Goal: Transaction & Acquisition: Purchase product/service

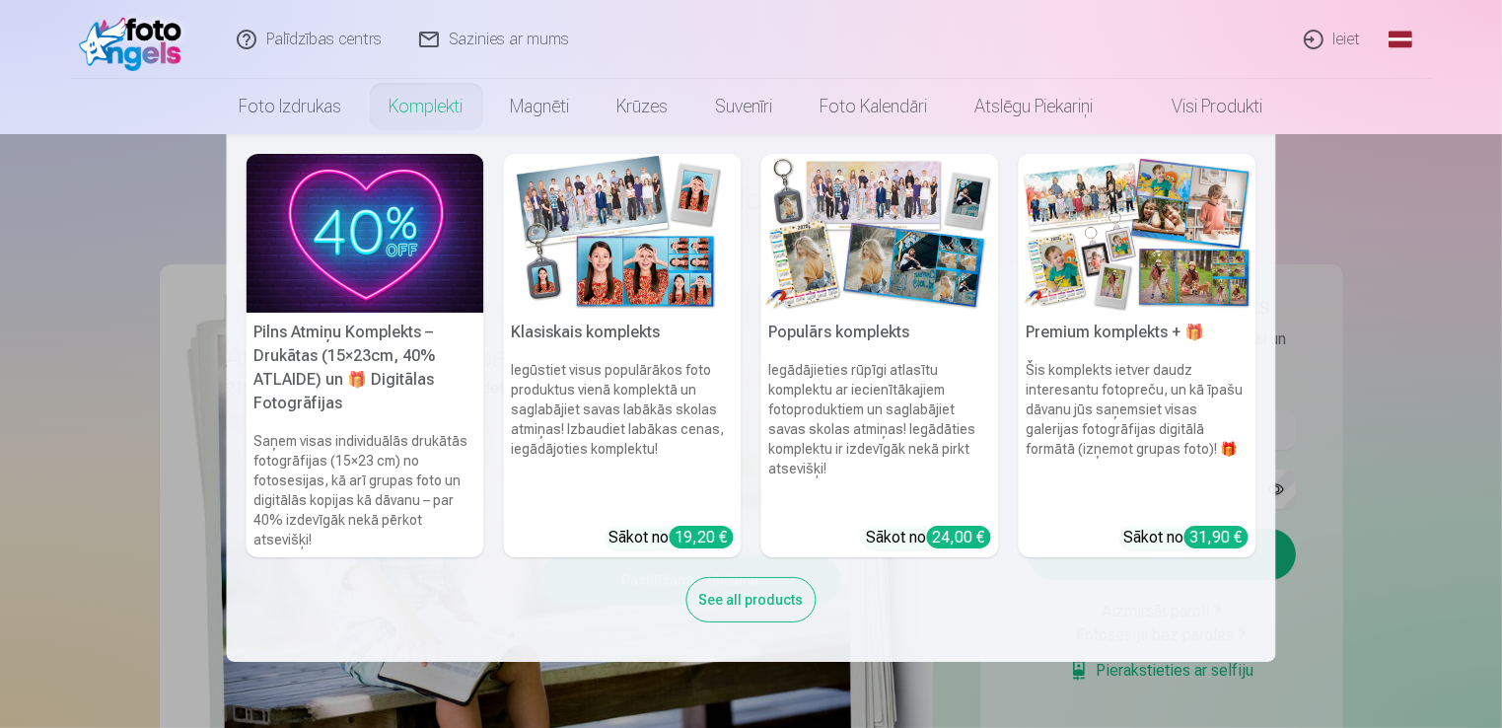
click at [1460, 360] on nav "Pilns Atmiņu Komplekts – Drukātas (15×23cm, 40% ATLAIDE) un 🎁 Digitālas Fotogrā…" at bounding box center [751, 398] width 1502 height 528
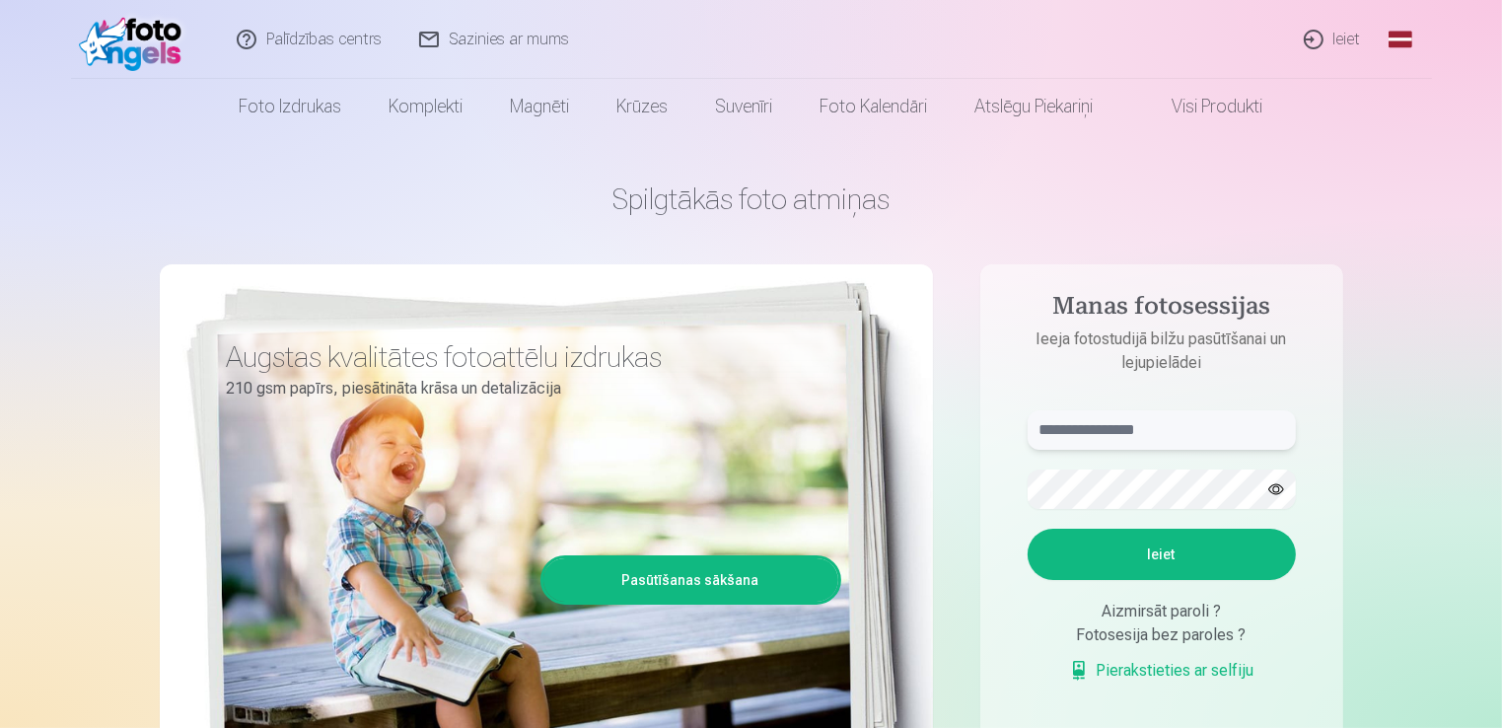
click at [1171, 428] on input "text" at bounding box center [1162, 429] width 268 height 39
type input "**********"
click at [1150, 568] on button "Ieiet" at bounding box center [1162, 554] width 268 height 51
click at [1028, 529] on button "Ieiet" at bounding box center [1162, 554] width 268 height 51
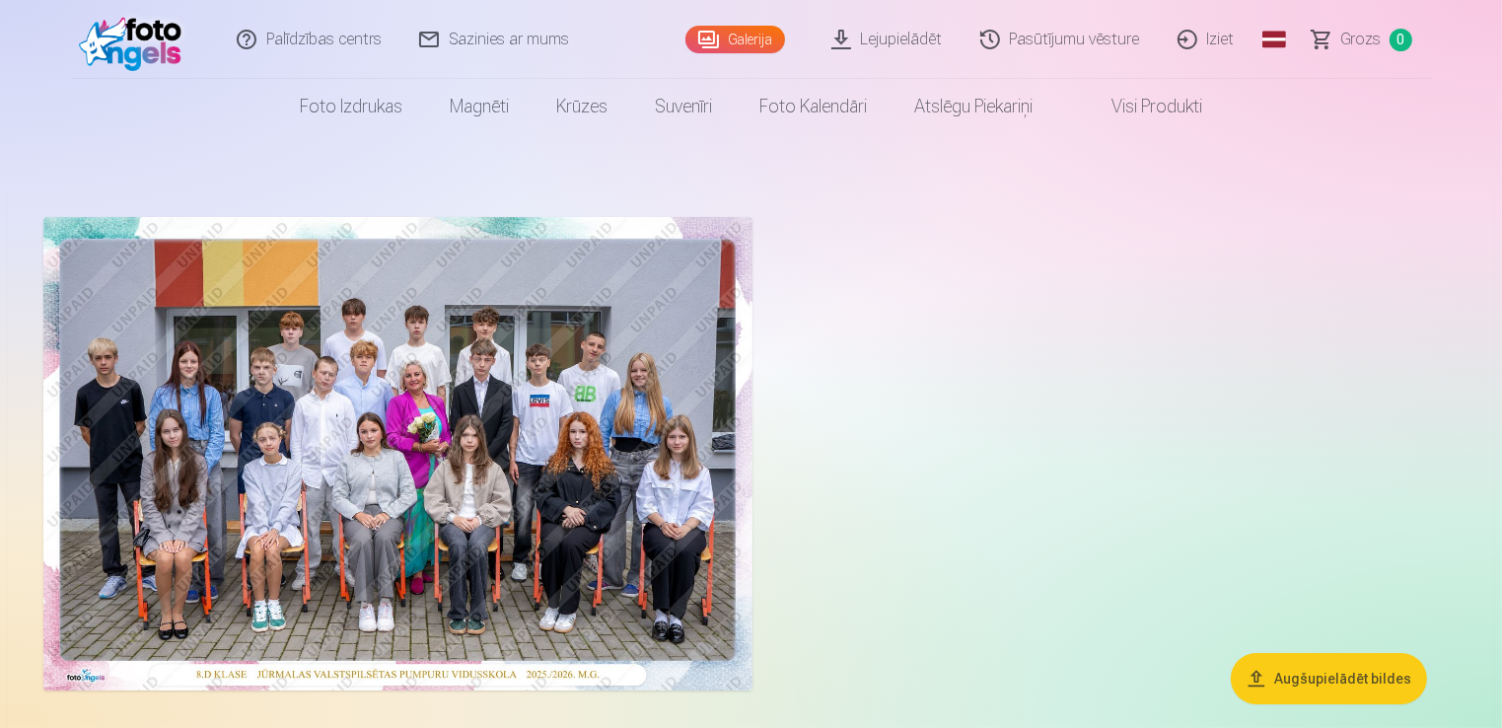
click at [428, 423] on img at bounding box center [397, 453] width 709 height 473
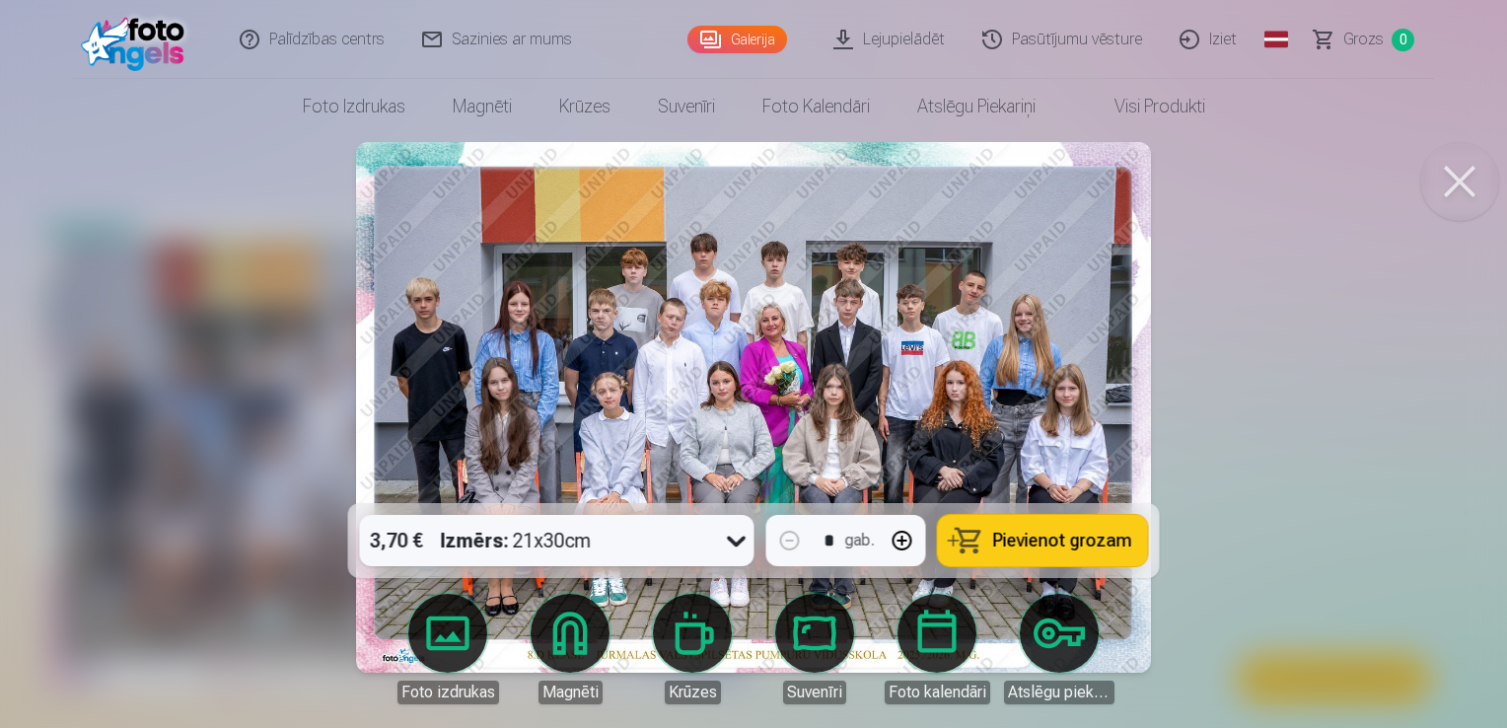
click at [1206, 281] on div at bounding box center [753, 364] width 1507 height 728
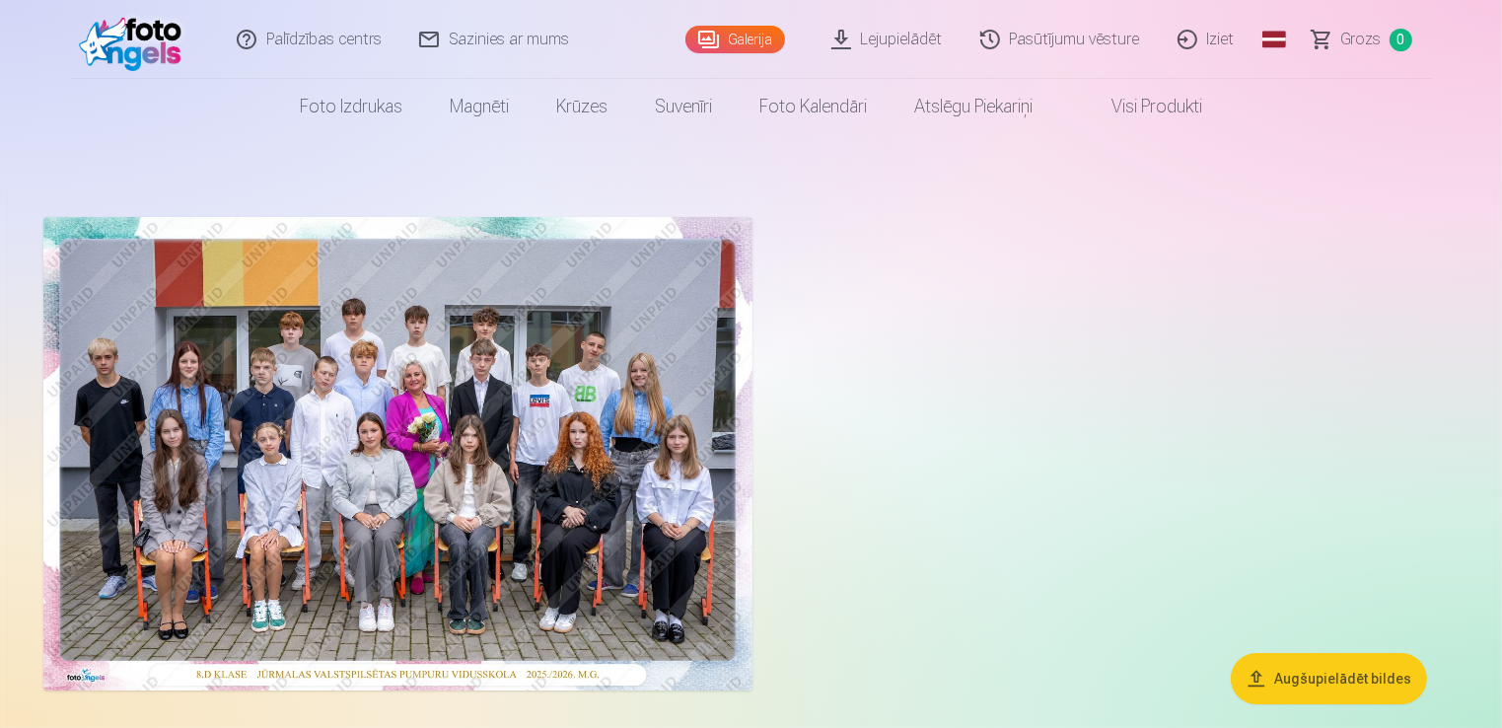
click at [459, 546] on img at bounding box center [397, 453] width 709 height 473
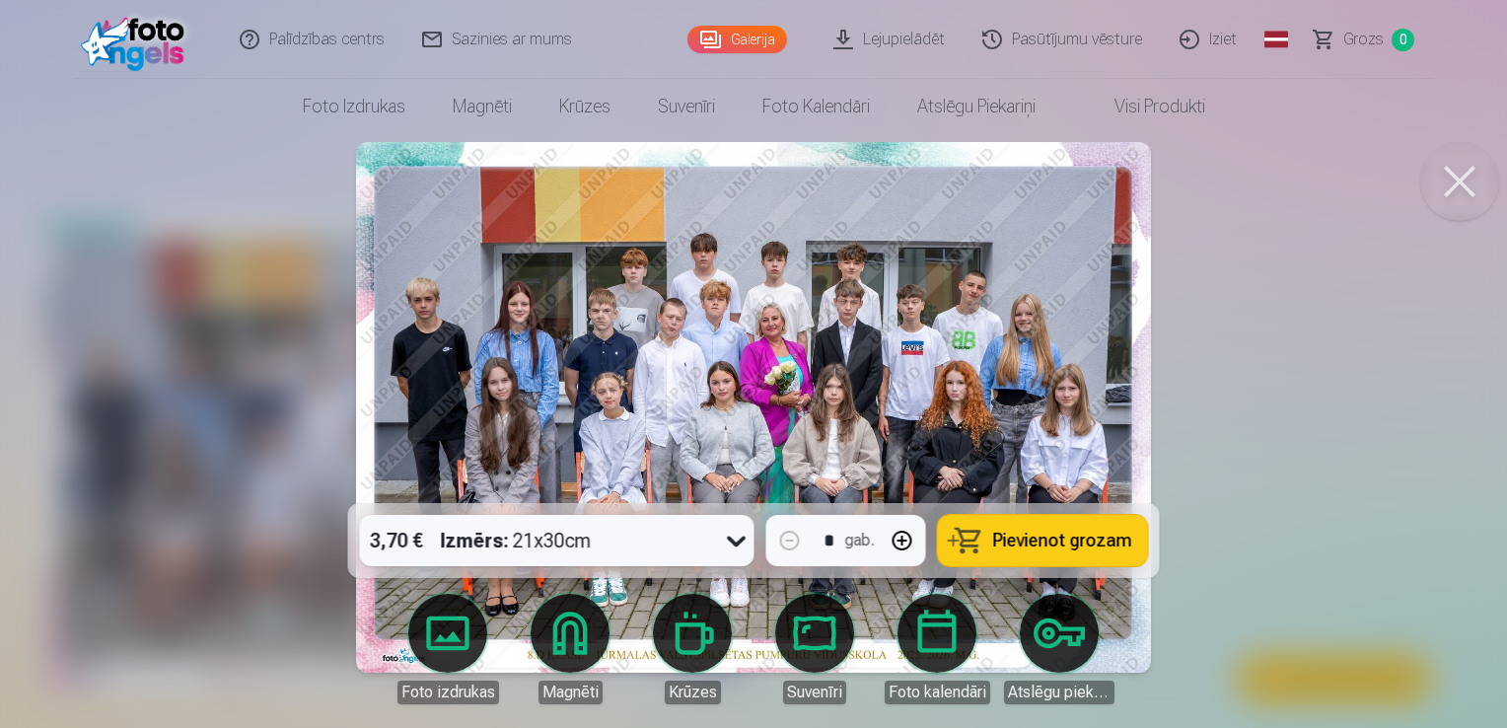
click at [1481, 180] on button at bounding box center [1459, 181] width 79 height 79
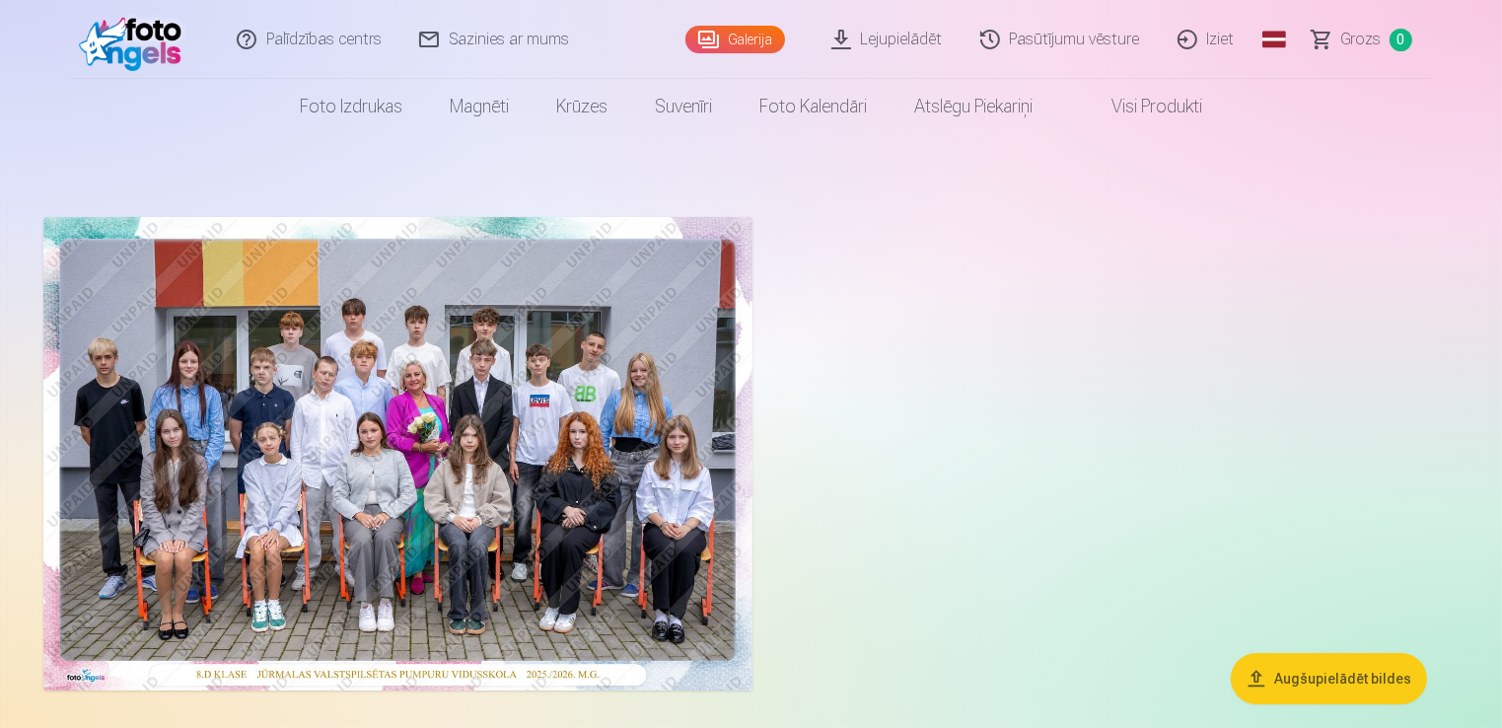
click at [381, 432] on img at bounding box center [397, 453] width 709 height 473
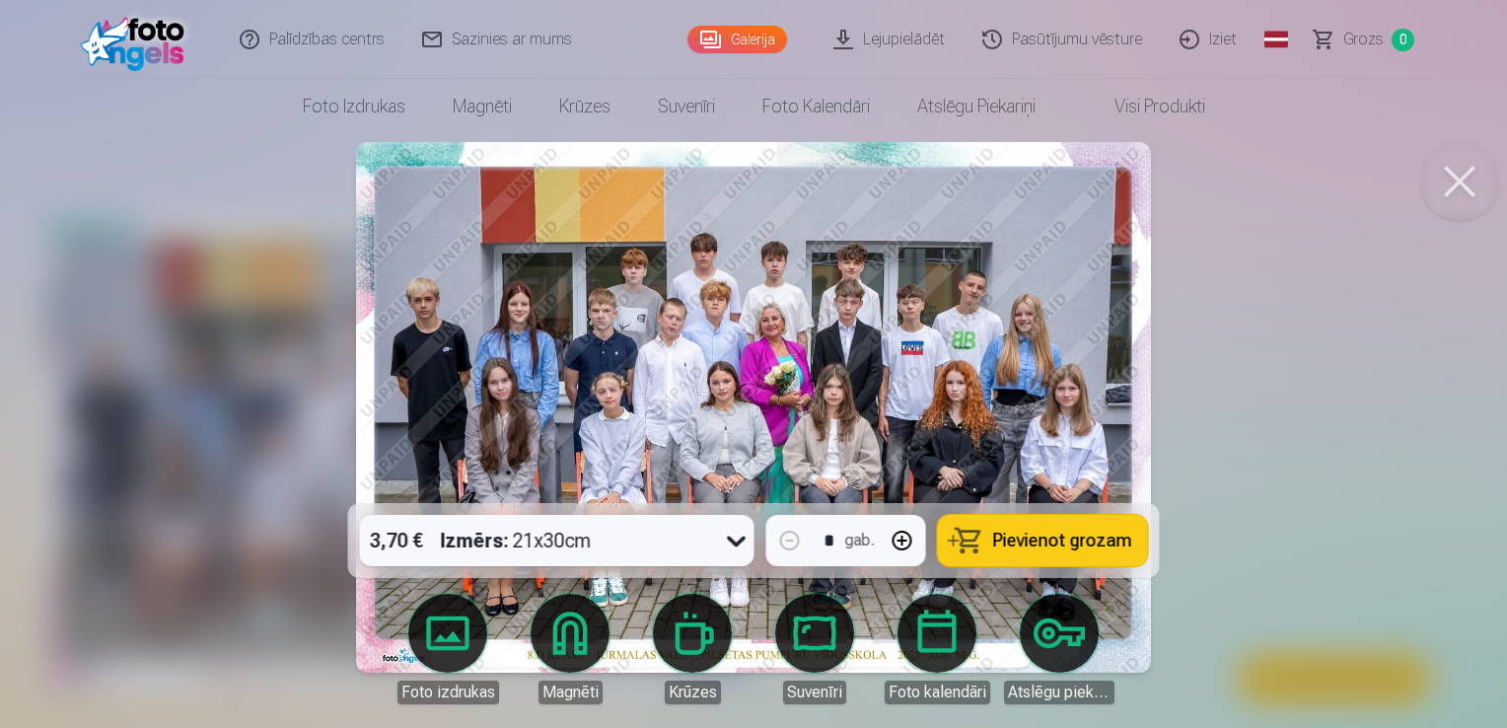
click at [174, 352] on div at bounding box center [753, 364] width 1507 height 728
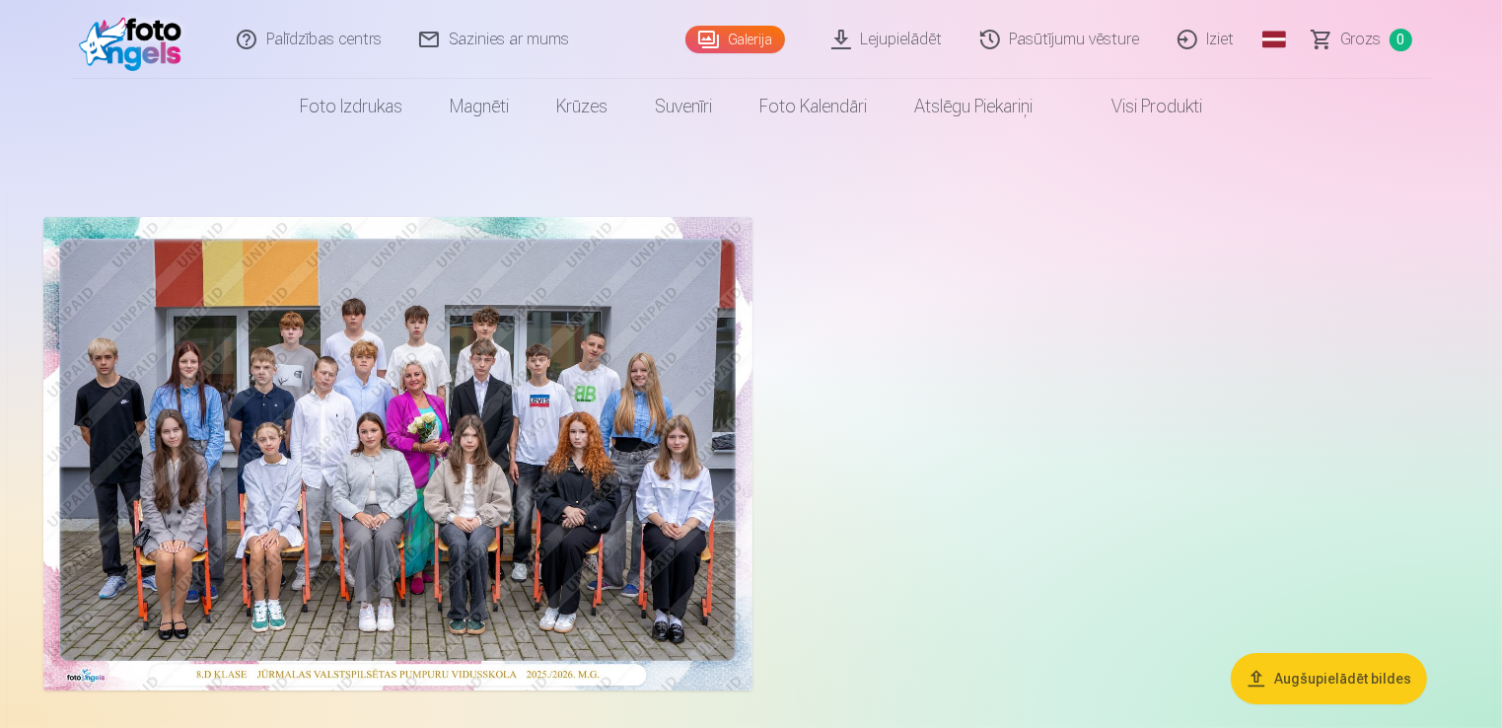
click at [195, 445] on img at bounding box center [397, 453] width 709 height 473
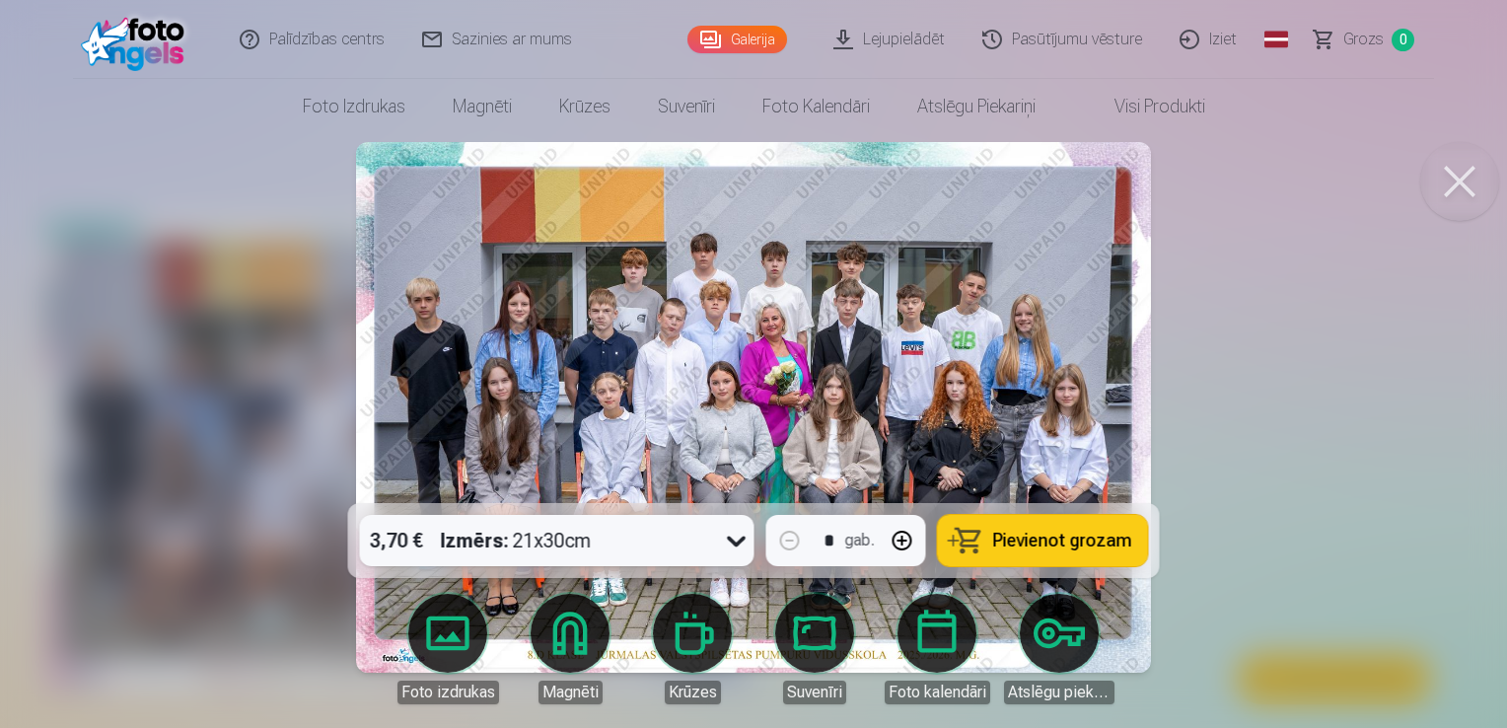
click at [733, 541] on icon at bounding box center [736, 541] width 19 height 11
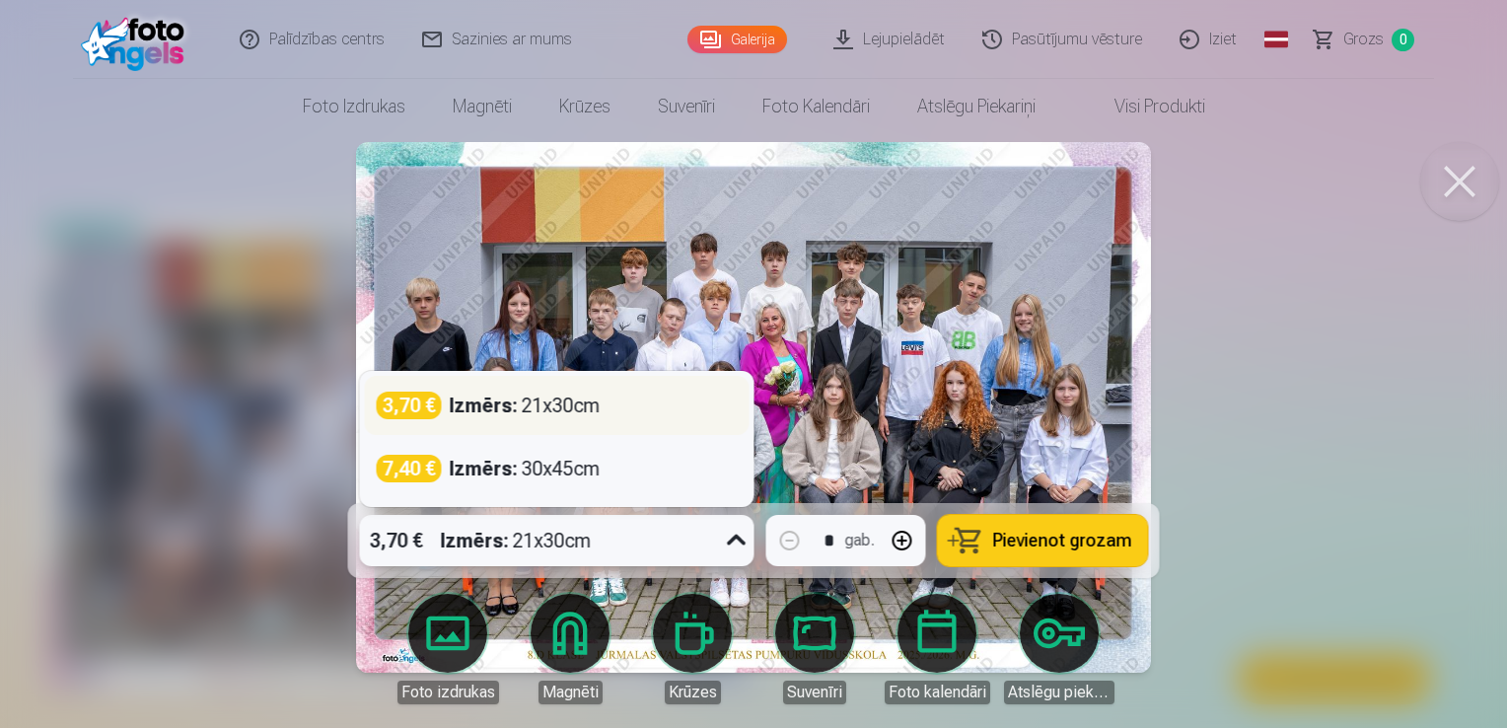
click at [694, 413] on div "3,70 € Izmērs : 21x30cm" at bounding box center [557, 405] width 361 height 28
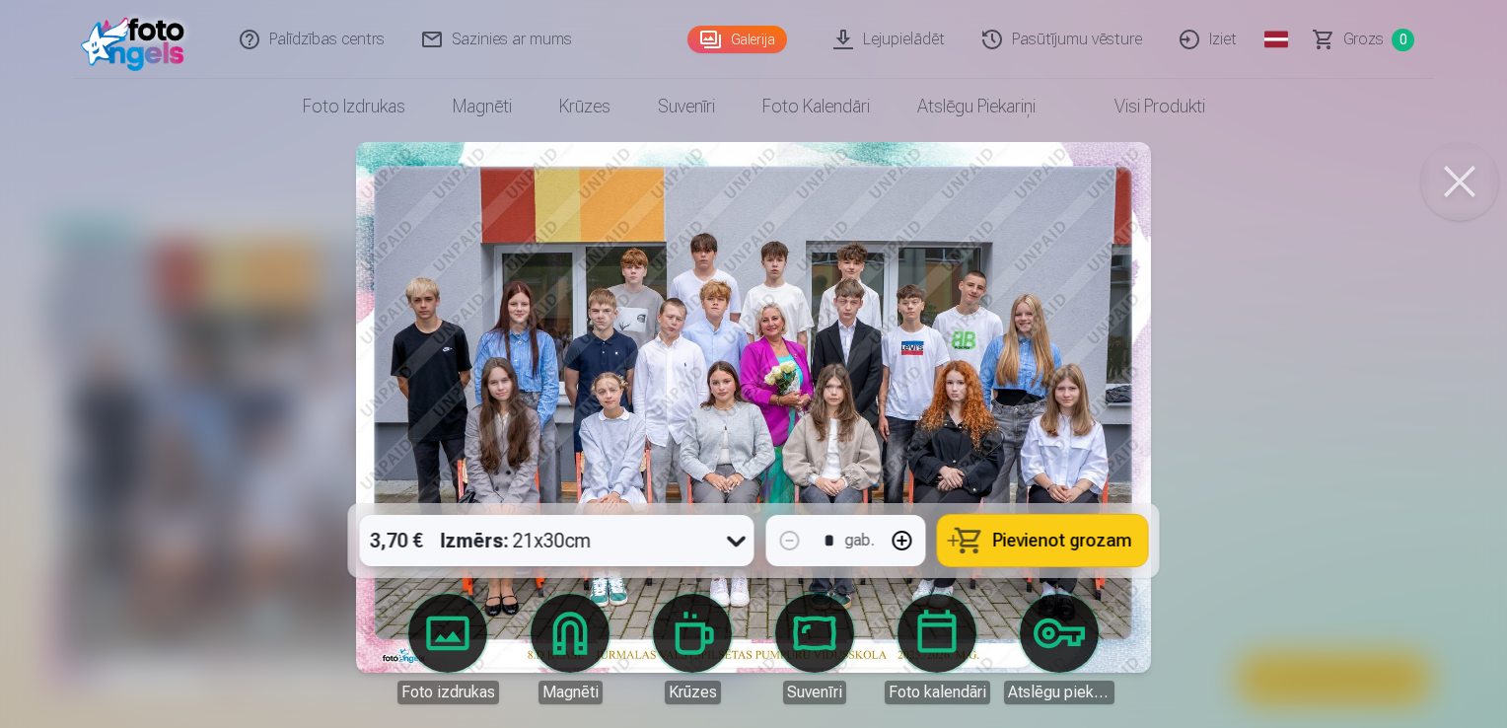
click at [236, 392] on div at bounding box center [753, 364] width 1507 height 728
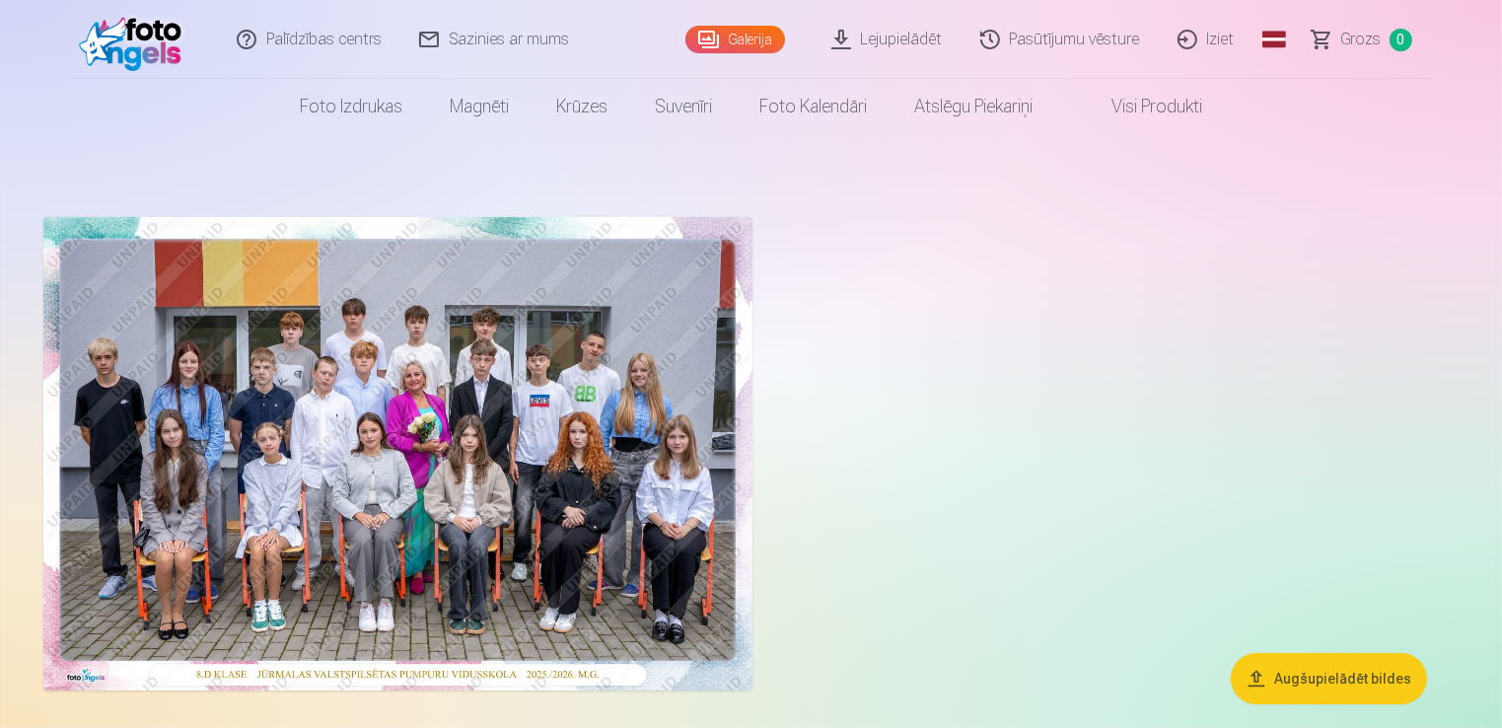
click at [501, 448] on img at bounding box center [397, 453] width 709 height 473
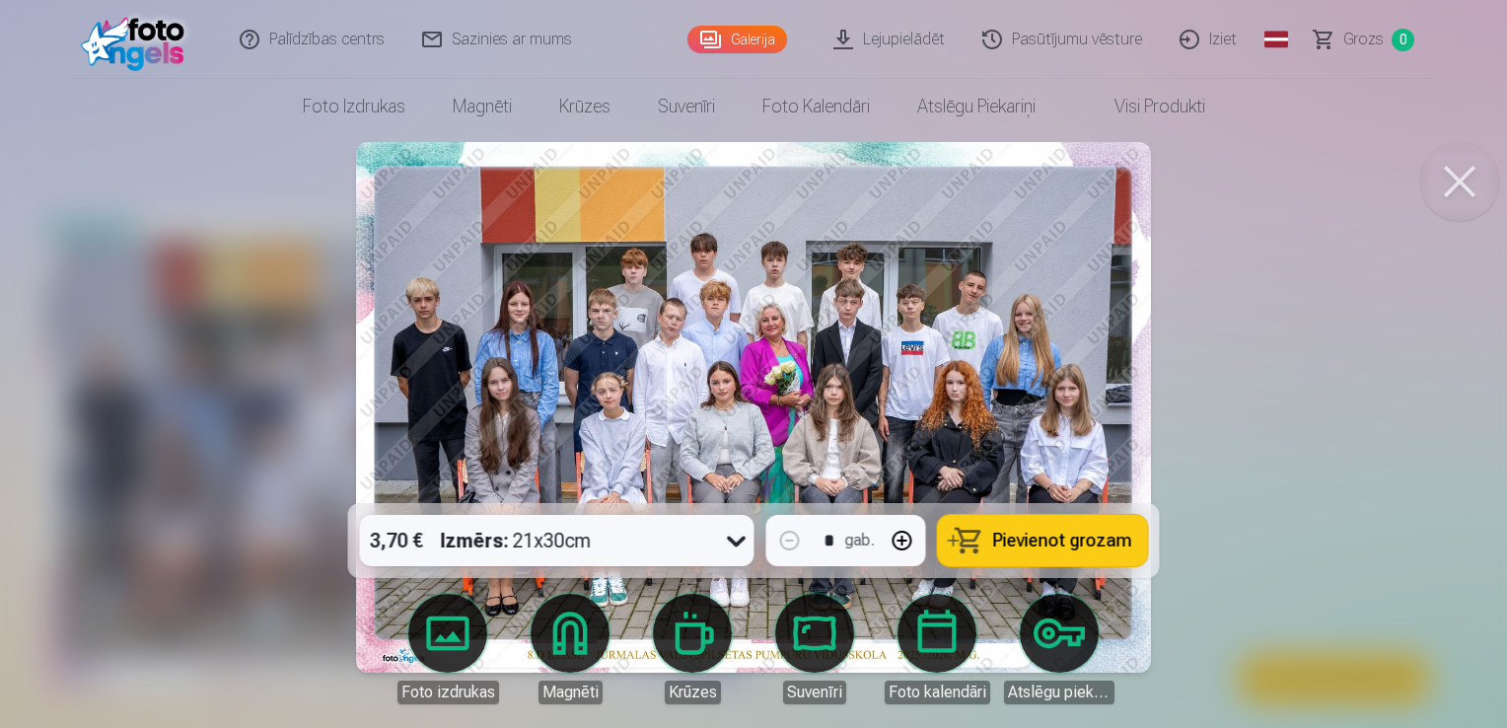
click at [1045, 540] on span "Pievienot grozam" at bounding box center [1062, 541] width 139 height 18
click at [1457, 181] on button at bounding box center [1459, 181] width 79 height 79
